Goal: Task Accomplishment & Management: Manage account settings

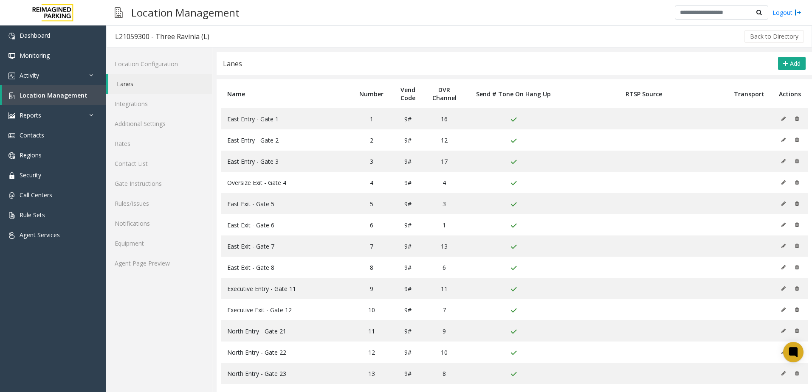
scroll to position [221, 0]
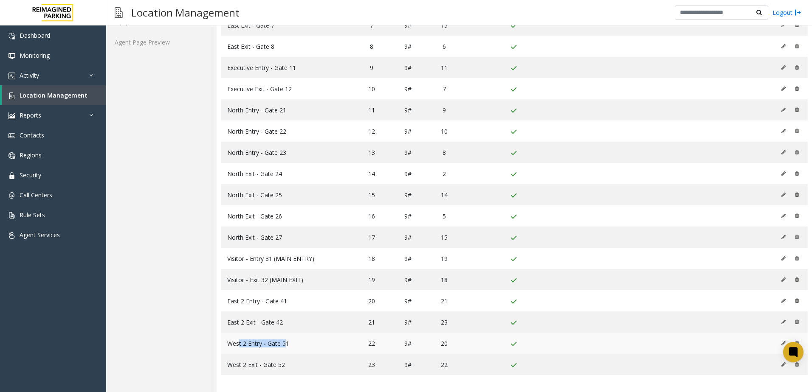
drag, startPoint x: 282, startPoint y: 343, endPoint x: 238, endPoint y: 341, distance: 43.8
click at [238, 341] on span "West 2 Entry - Gate 51" at bounding box center [258, 344] width 62 height 8
click at [289, 345] on td "West 2 Entry - Gate 51" at bounding box center [286, 343] width 130 height 21
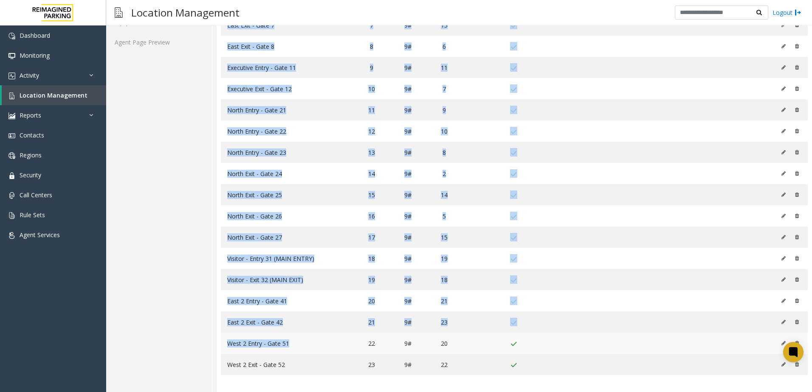
drag, startPoint x: 286, startPoint y: 344, endPoint x: 232, endPoint y: 334, distance: 55.3
click at [208, 344] on div "Location Configuration Lanes Integrations Additional Settings Rates Contact Lis…" at bounding box center [458, 109] width 705 height 566
copy div "Lanes Add Name Number Vend Code DVR Channel Send # Tone On Hang Up RTSP Source …"
click at [247, 334] on td "West 2 Entry - Gate 51" at bounding box center [286, 343] width 130 height 21
click at [233, 346] on span "West 2 Entry - Gate 51" at bounding box center [258, 344] width 62 height 8
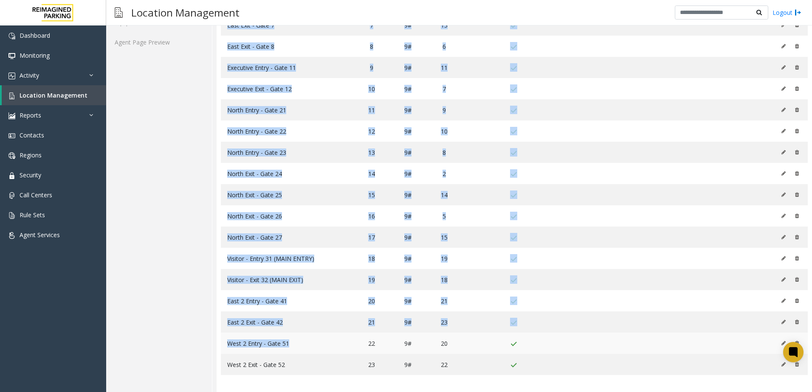
click at [226, 344] on td "West 2 Entry - Gate 51" at bounding box center [286, 343] width 130 height 21
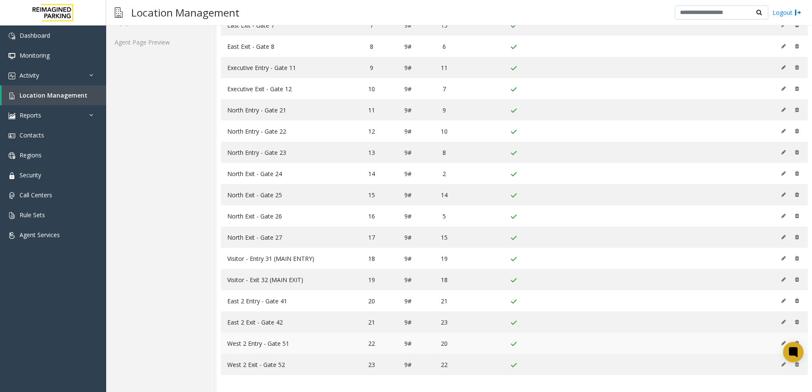
click at [228, 344] on span "West 2 Entry - Gate 51" at bounding box center [258, 344] width 62 height 8
drag, startPoint x: 228, startPoint y: 343, endPoint x: 285, endPoint y: 346, distance: 57.8
click at [285, 346] on span "West 2 Entry - Gate 51" at bounding box center [258, 344] width 62 height 8
copy span "West 2 Entry - Gate 51"
